Goal: Information Seeking & Learning: Learn about a topic

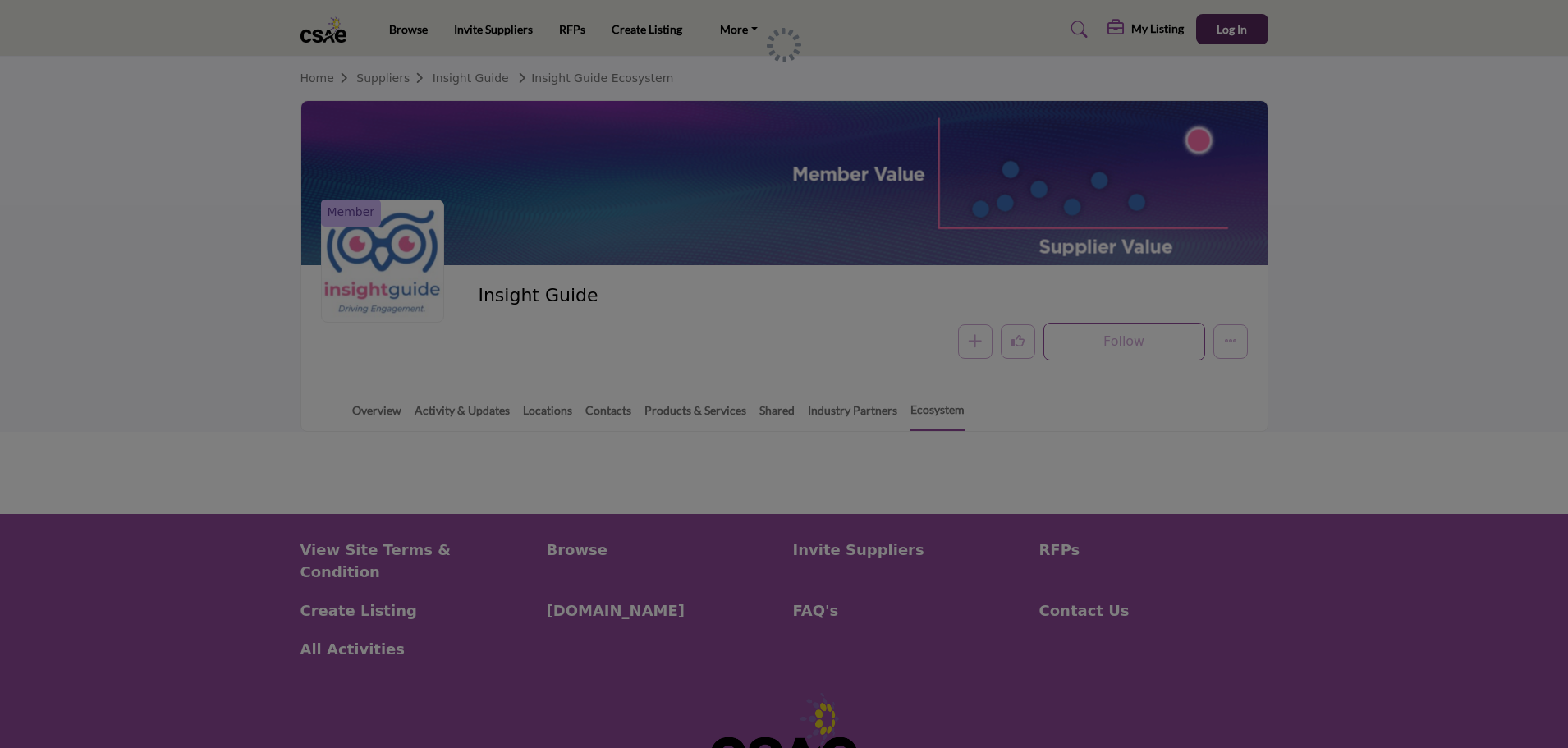
click at [1095, 412] on div "Overview Activity & Updates Locations Contacts Products & Services Shared Indus…" at bounding box center [805, 406] width 926 height 51
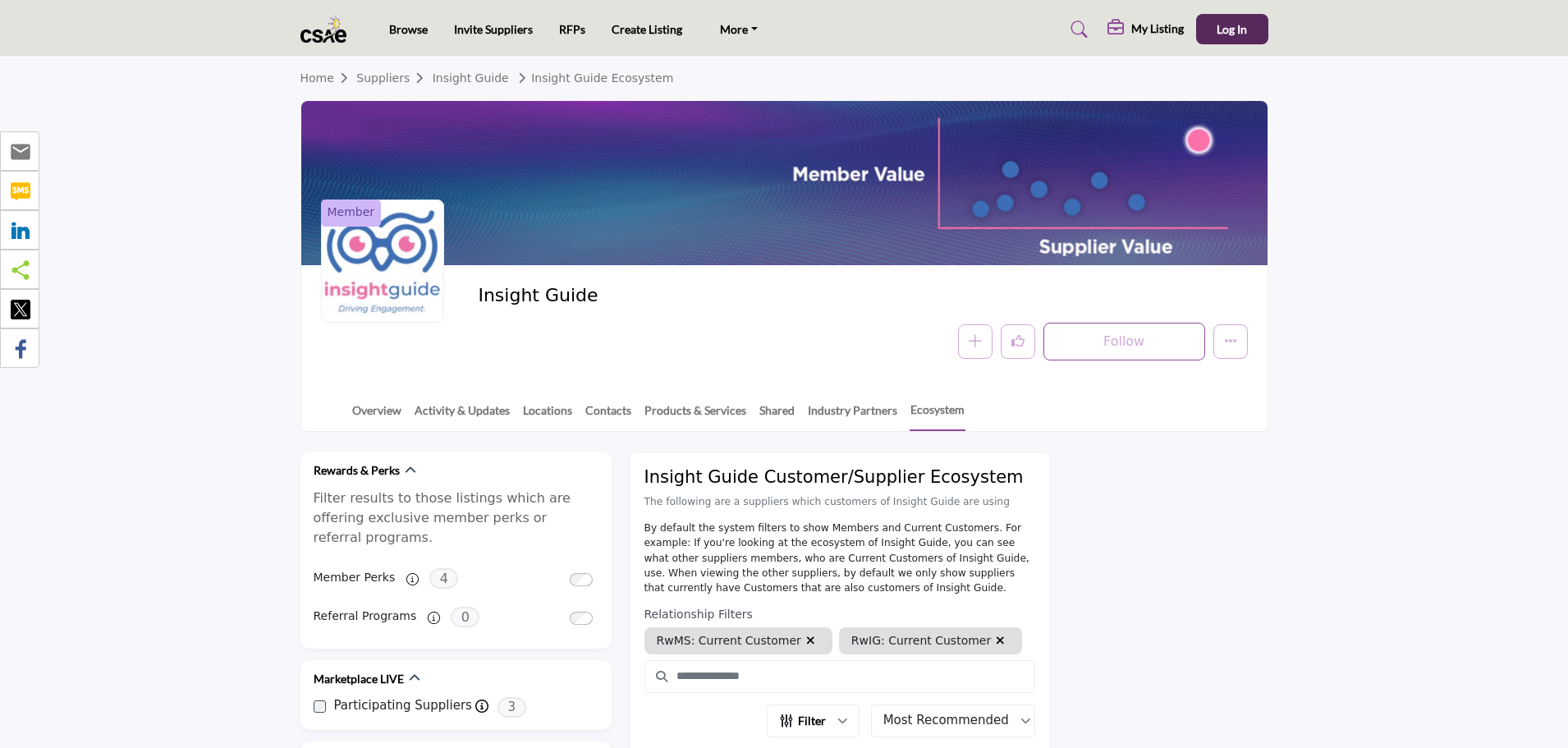
click at [407, 281] on div at bounding box center [382, 260] width 123 height 123
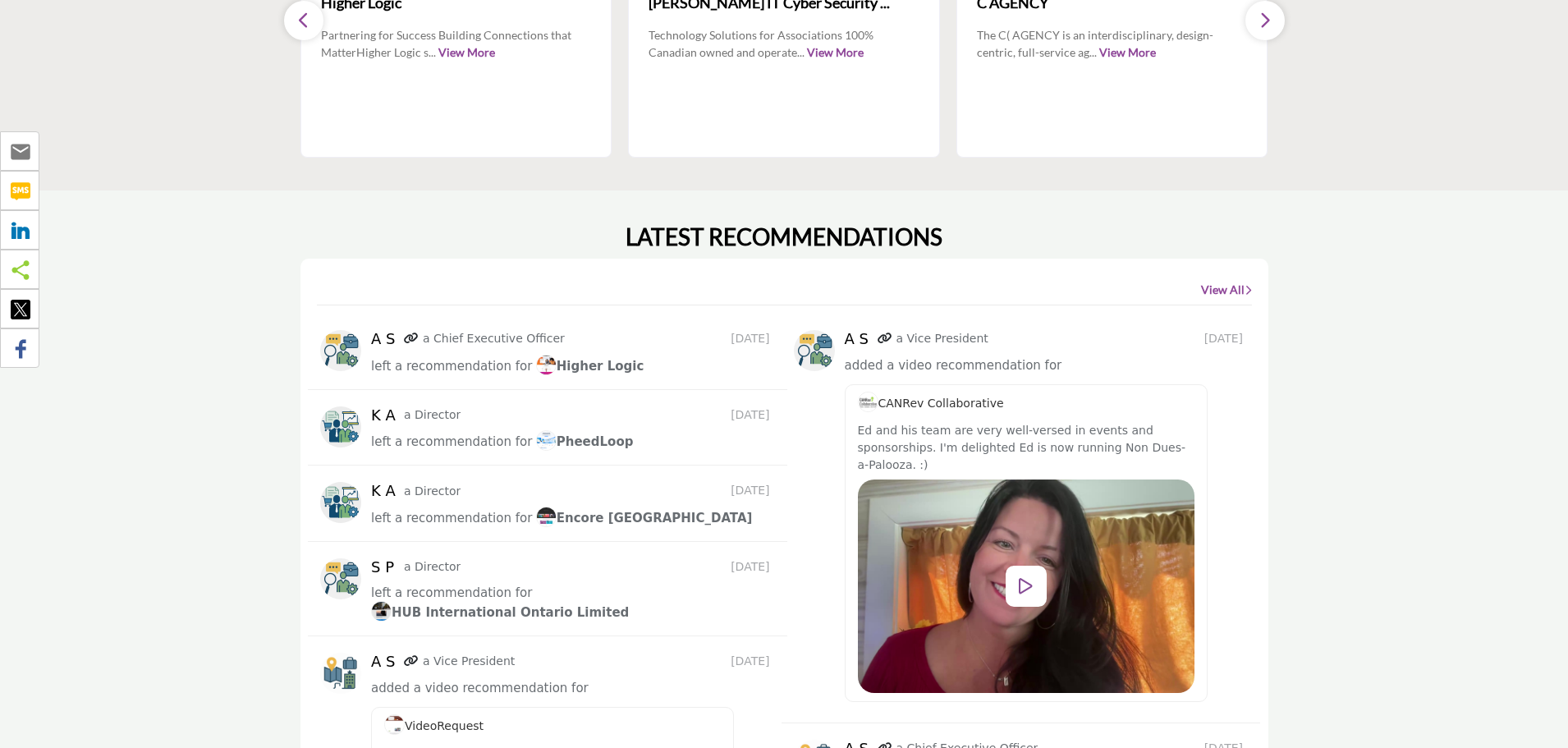
scroll to position [1889, 0]
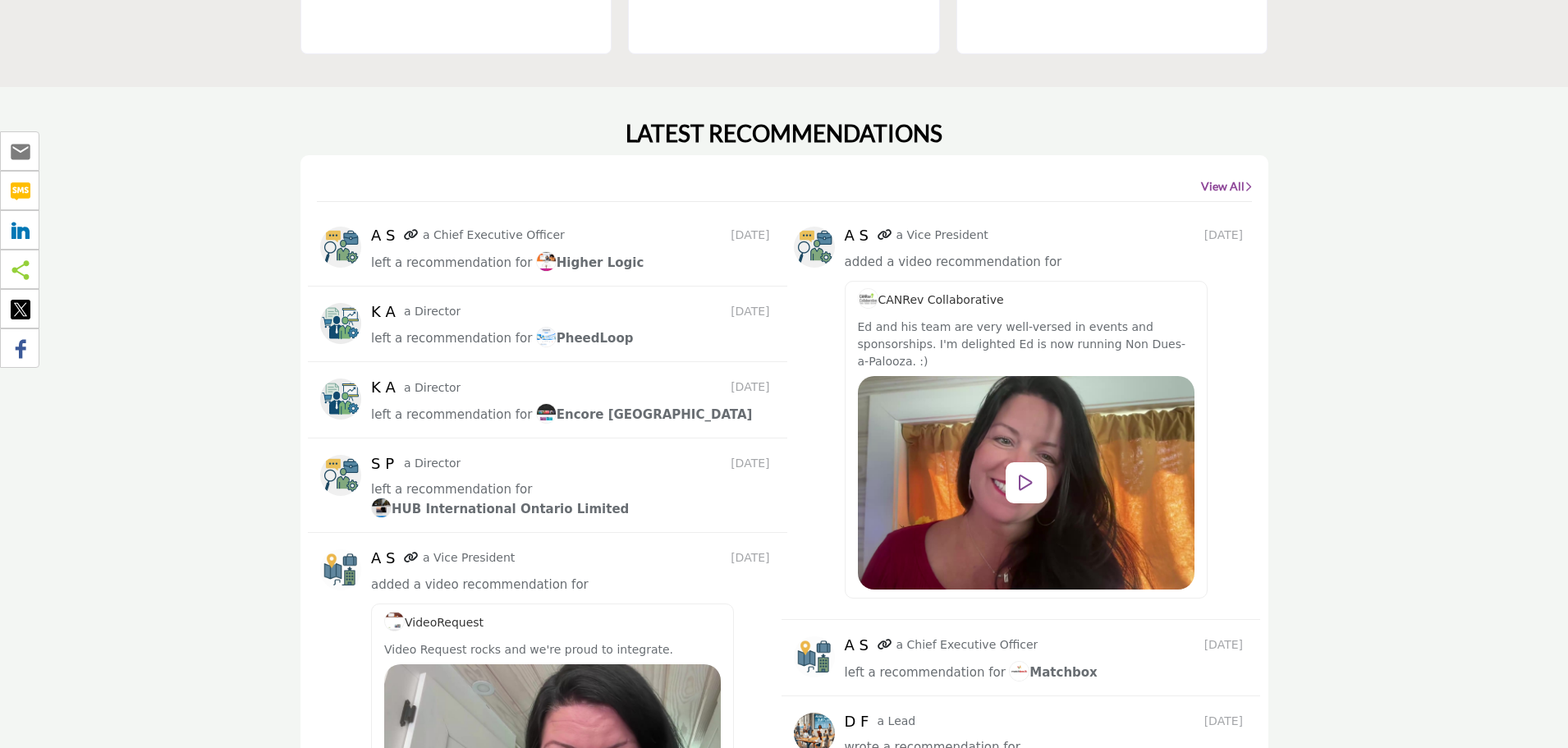
click at [1227, 178] on link "View All" at bounding box center [1227, 186] width 51 height 17
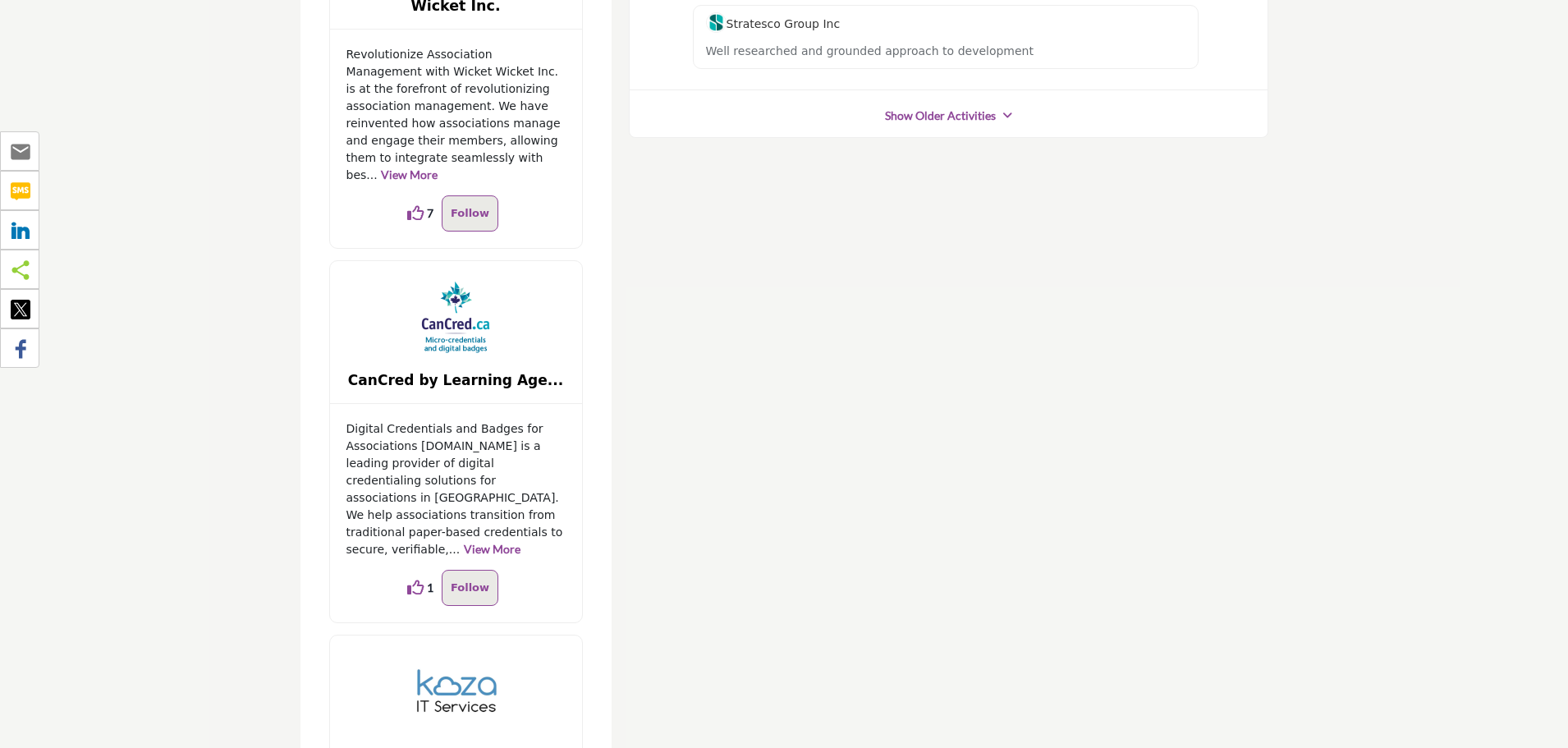
scroll to position [1396, 0]
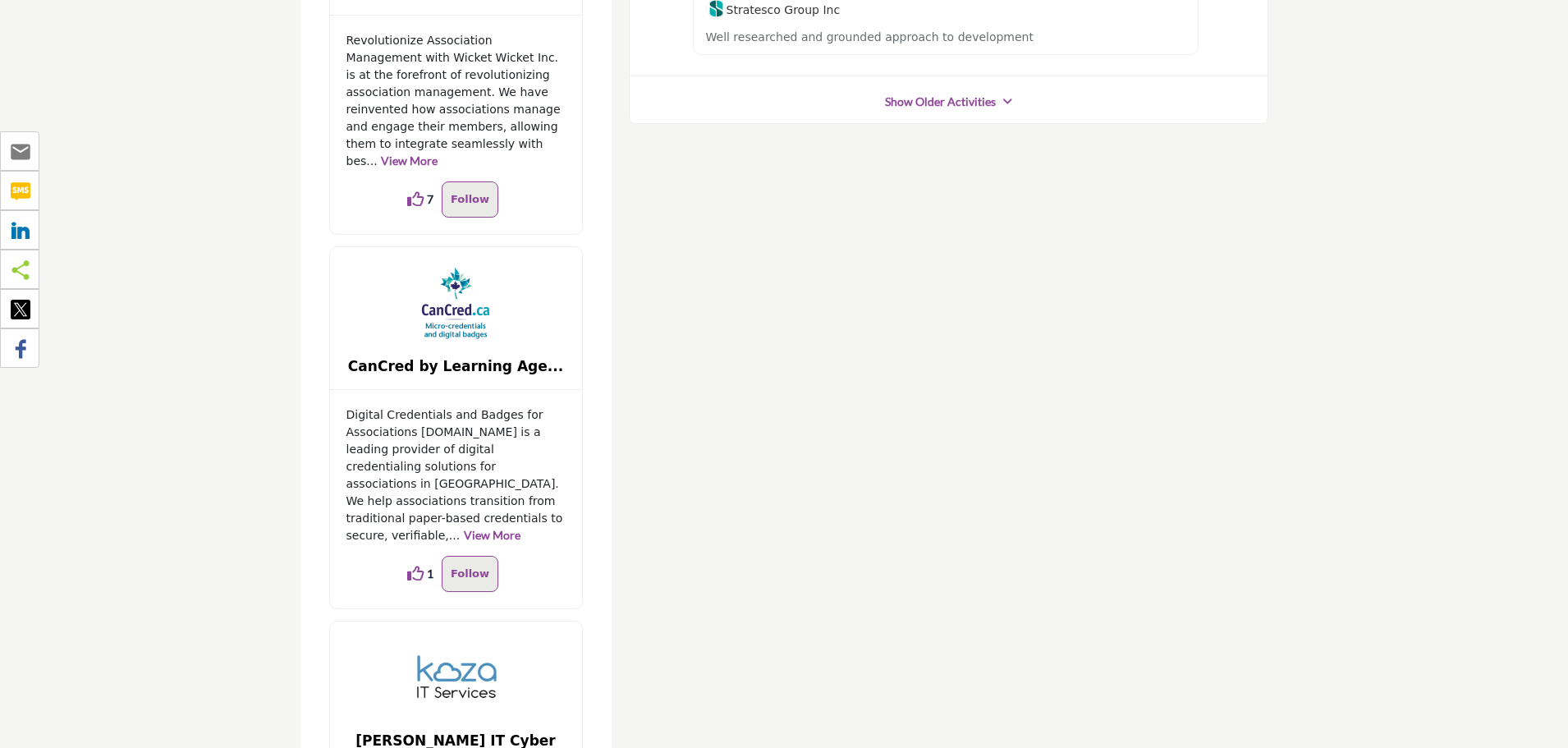
click at [920, 115] on div "Show Older Activities" at bounding box center [949, 101] width 638 height 29
